Goal: Use online tool/utility

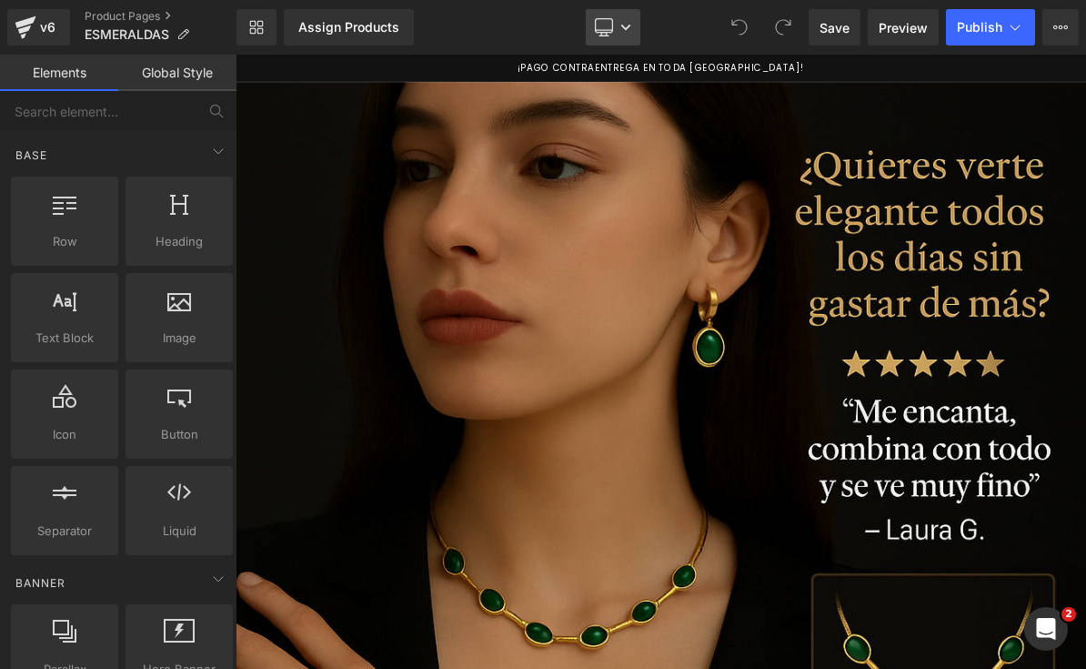
click at [606, 35] on icon at bounding box center [603, 35] width 5 height 4
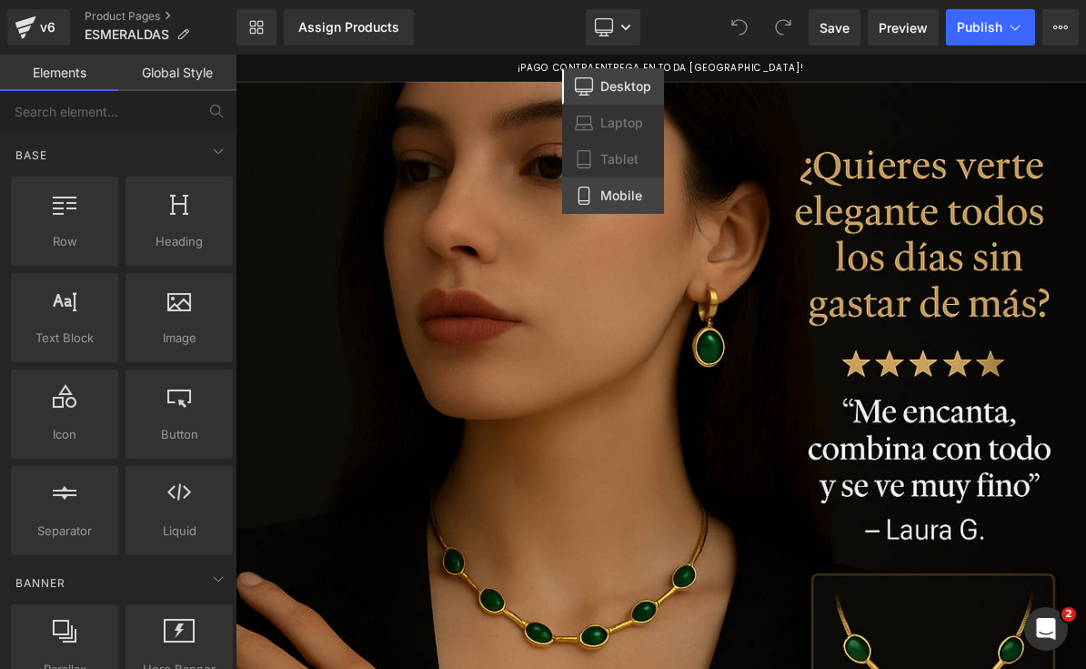
click at [606, 183] on link "Mobile" at bounding box center [613, 195] width 102 height 36
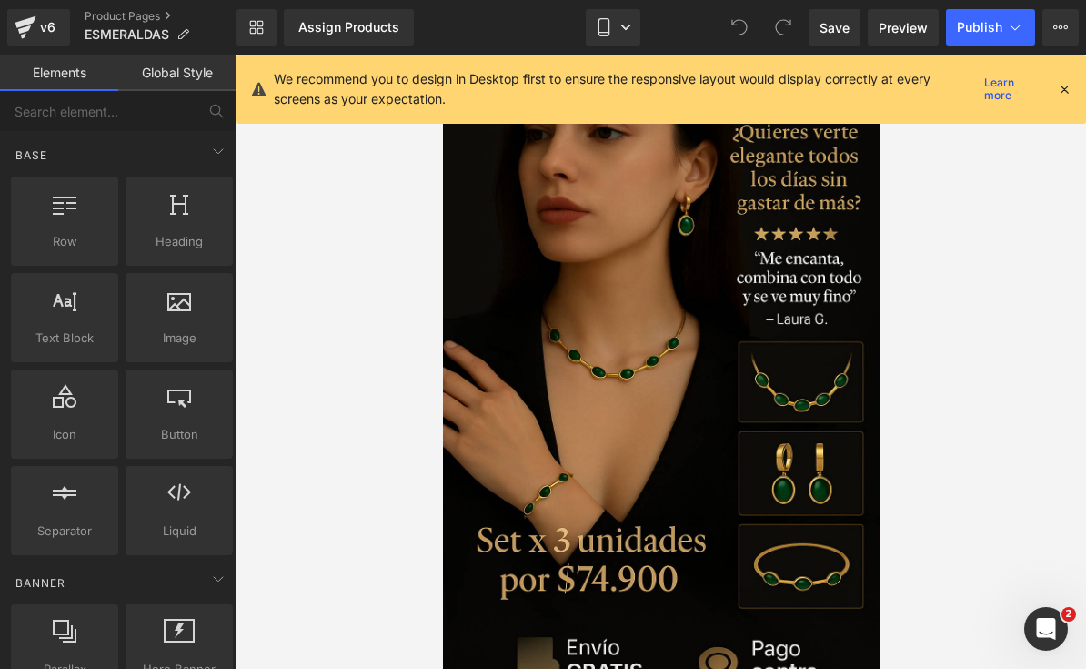
scroll to position [34, 0]
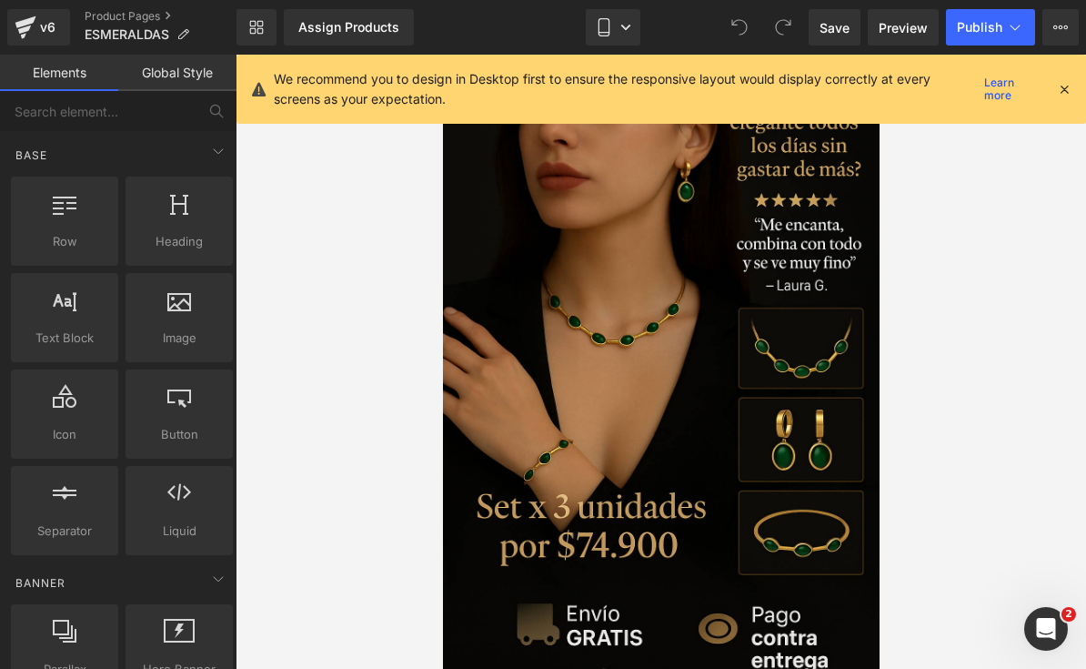
click at [1061, 86] on icon at bounding box center [1064, 89] width 16 height 16
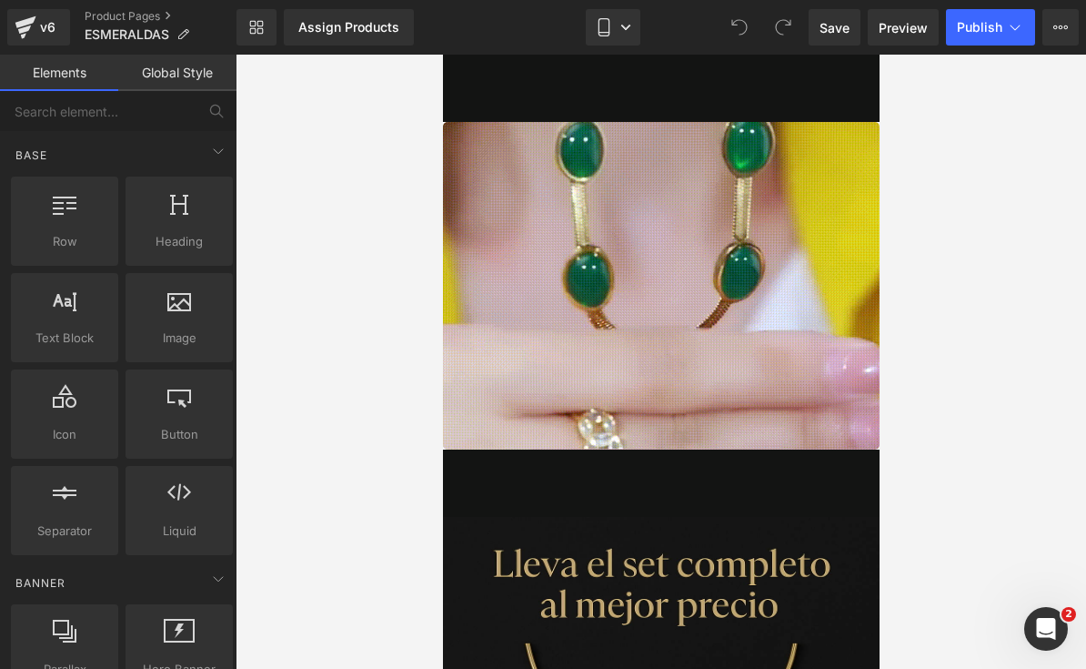
scroll to position [695, 0]
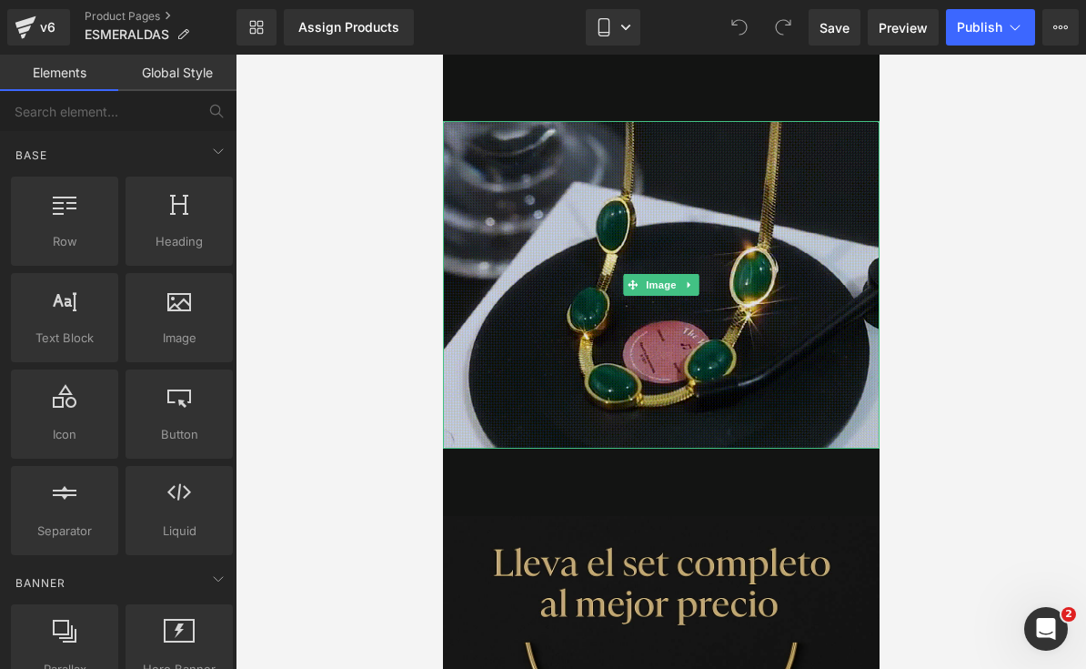
click at [673, 198] on img at bounding box center [660, 285] width 437 height 328
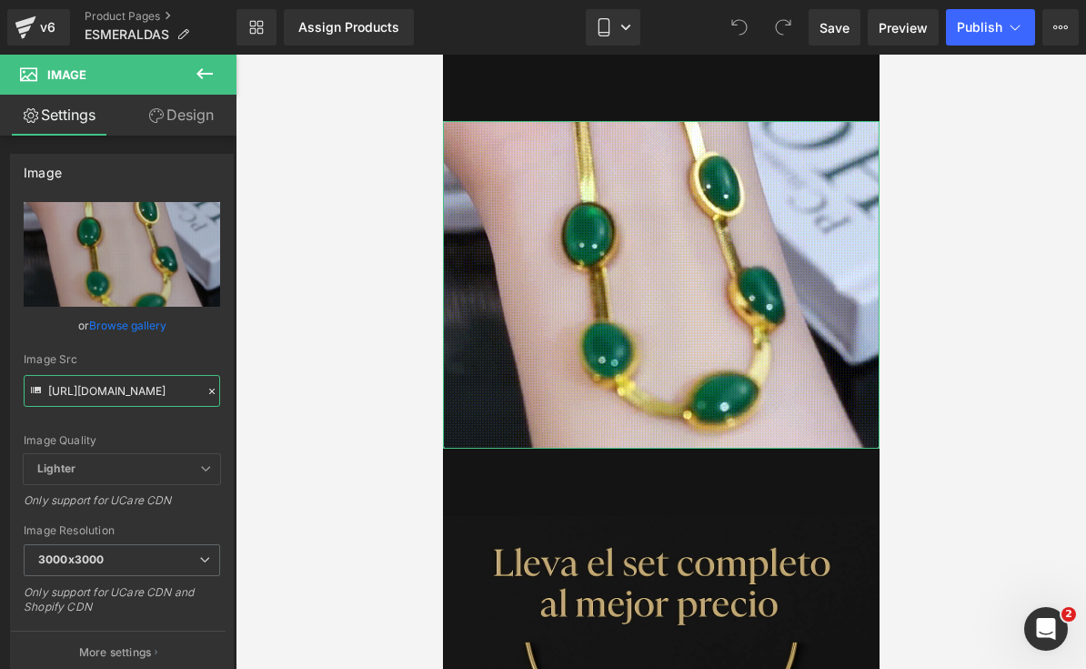
click at [119, 390] on input "[URL][DOMAIN_NAME]" at bounding box center [122, 391] width 197 height 32
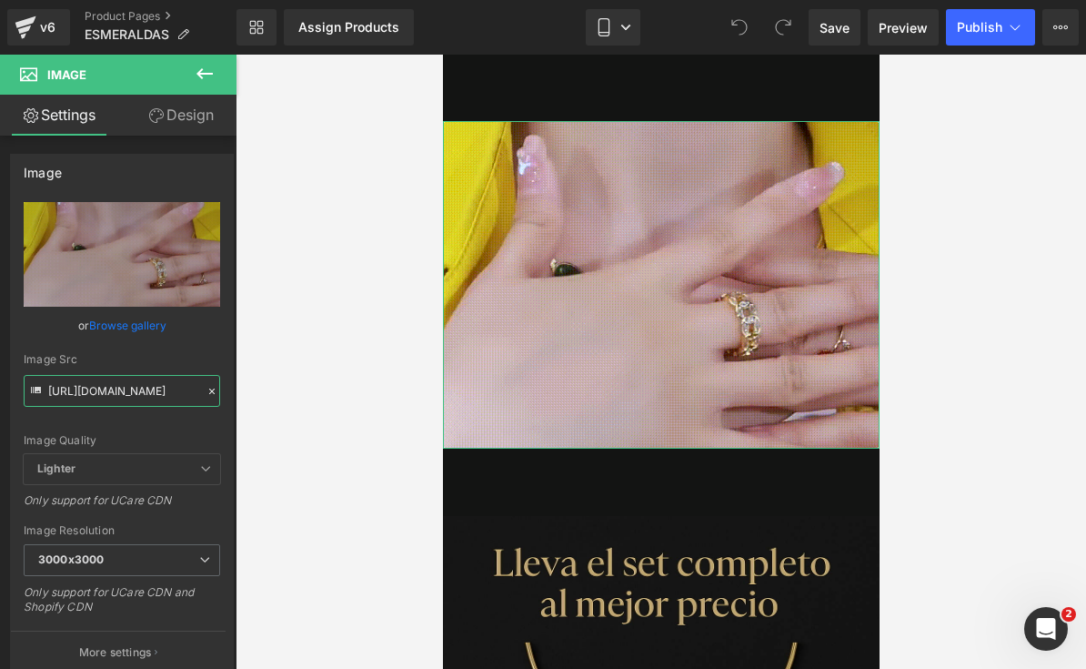
click at [119, 390] on input "[URL][DOMAIN_NAME]" at bounding box center [122, 391] width 197 height 32
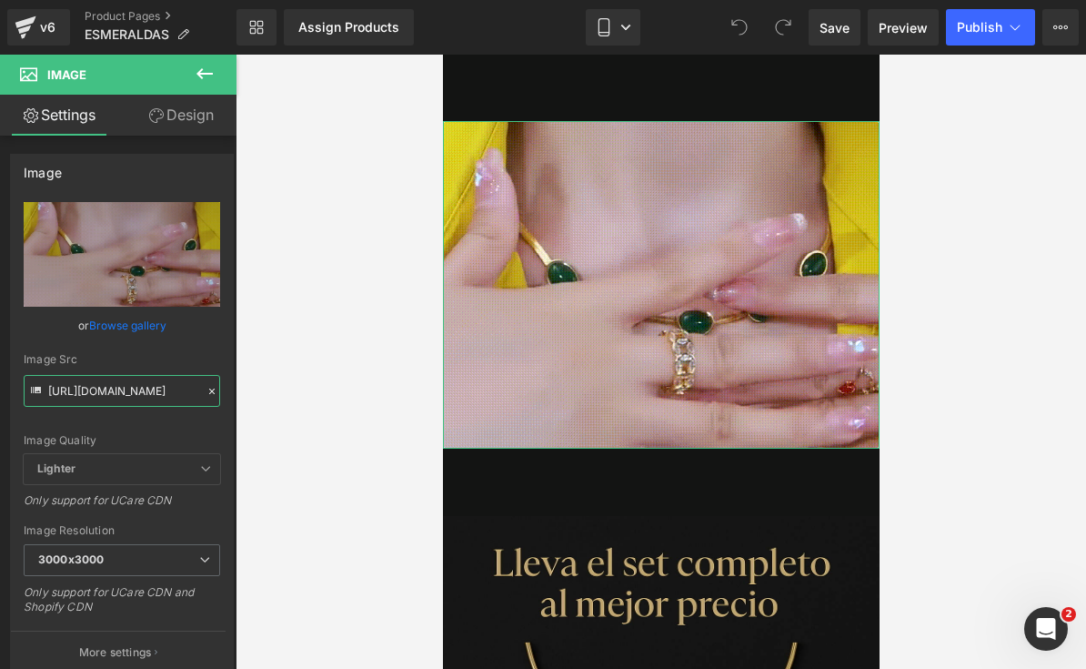
click at [119, 390] on input "[URL][DOMAIN_NAME]" at bounding box center [122, 391] width 197 height 32
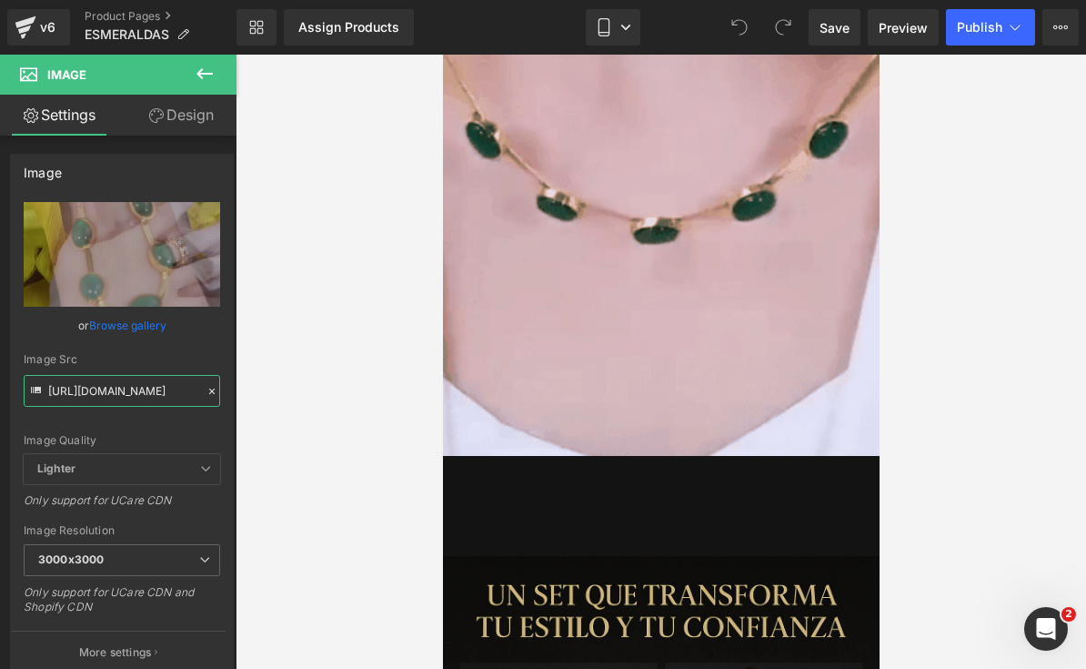
scroll to position [4269, 0]
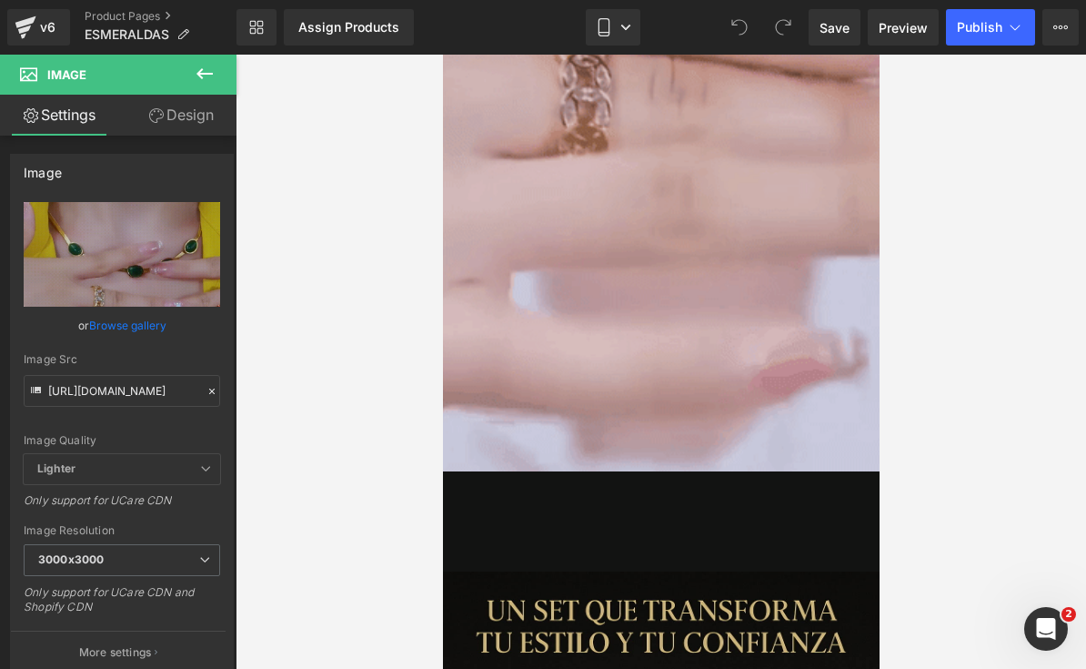
click at [634, 219] on img at bounding box center [660, 253] width 437 height 437
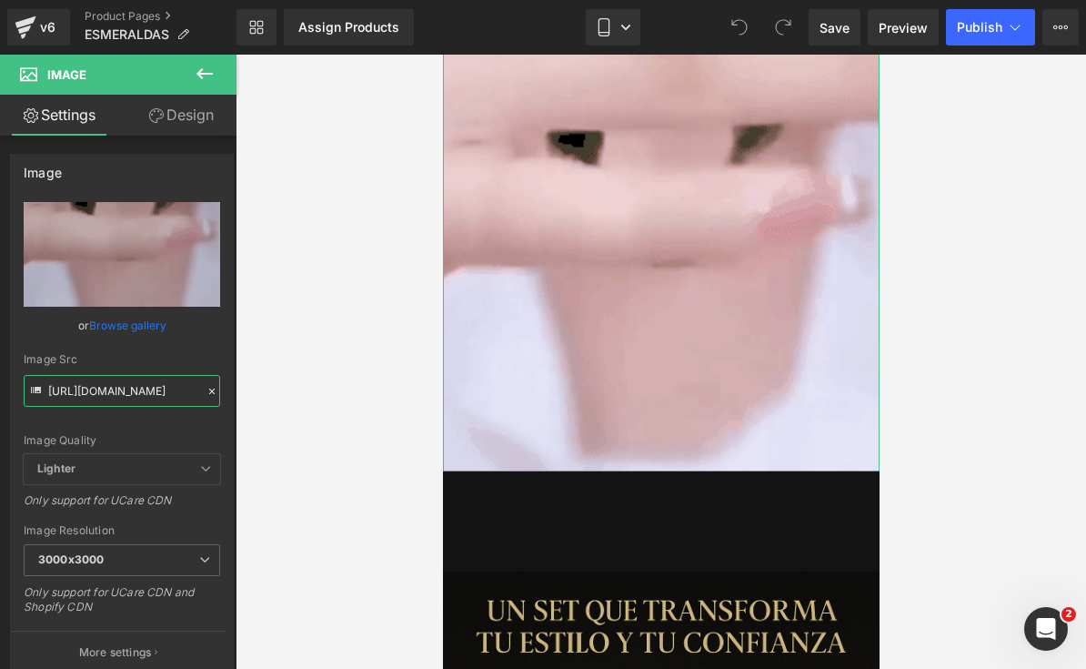
click at [71, 403] on input "[URL][DOMAIN_NAME]" at bounding box center [122, 391] width 197 height 32
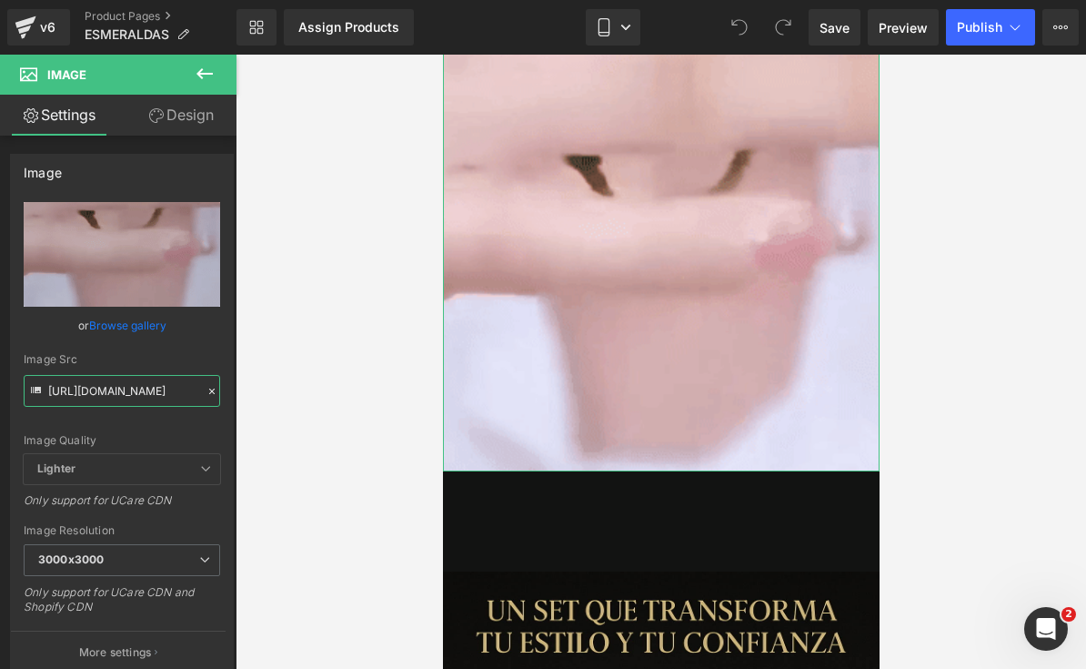
click at [86, 390] on input "[URL][DOMAIN_NAME]" at bounding box center [122, 391] width 197 height 32
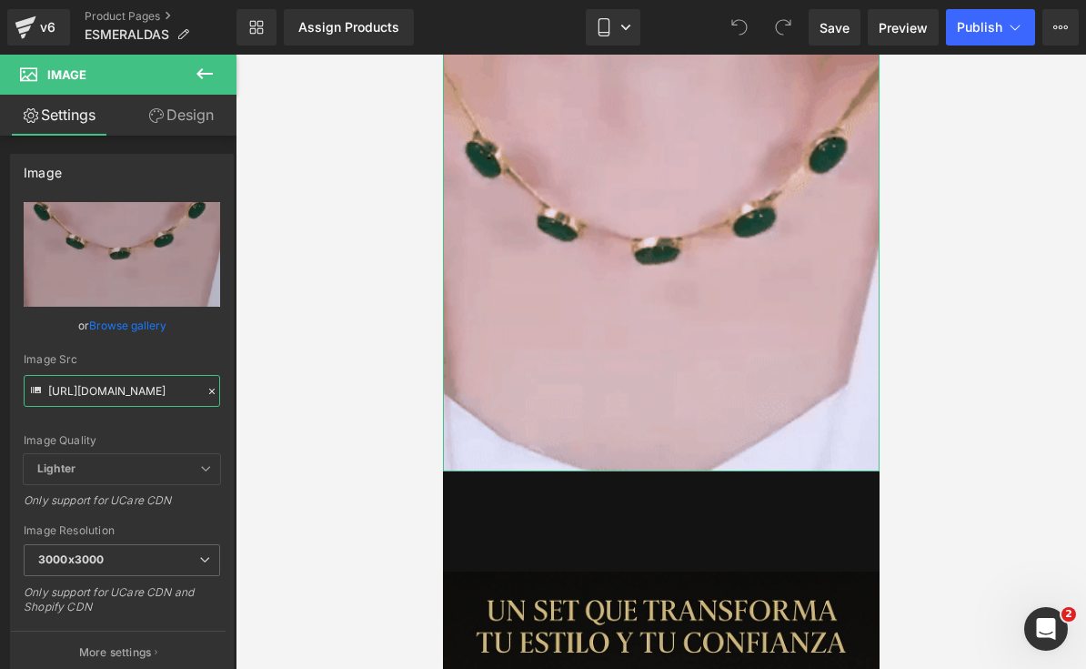
click at [86, 390] on input "[URL][DOMAIN_NAME]" at bounding box center [122, 391] width 197 height 32
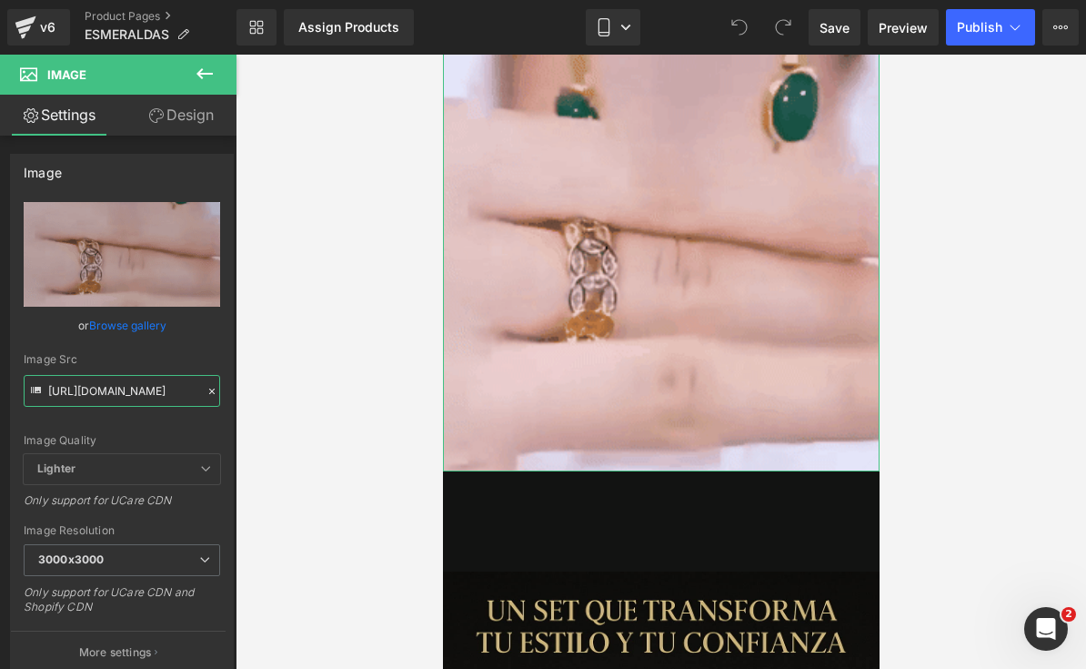
click at [86, 390] on input "[URL][DOMAIN_NAME]" at bounding box center [122, 391] width 197 height 32
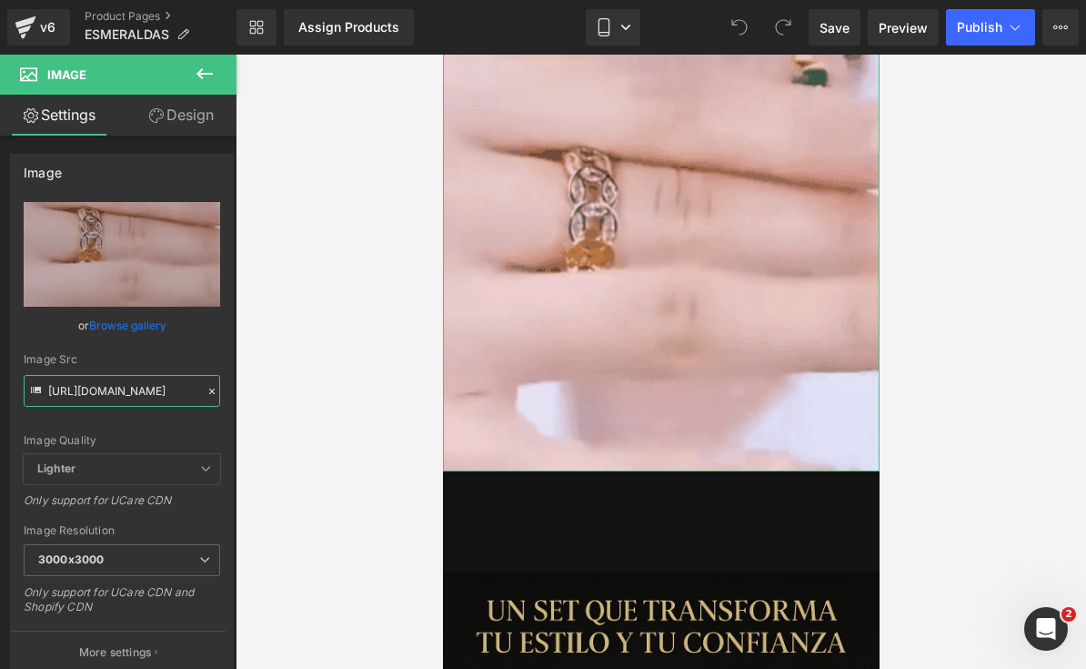
click at [86, 390] on input "[URL][DOMAIN_NAME]" at bounding box center [122, 391] width 197 height 32
